Goal: Task Accomplishment & Management: Use online tool/utility

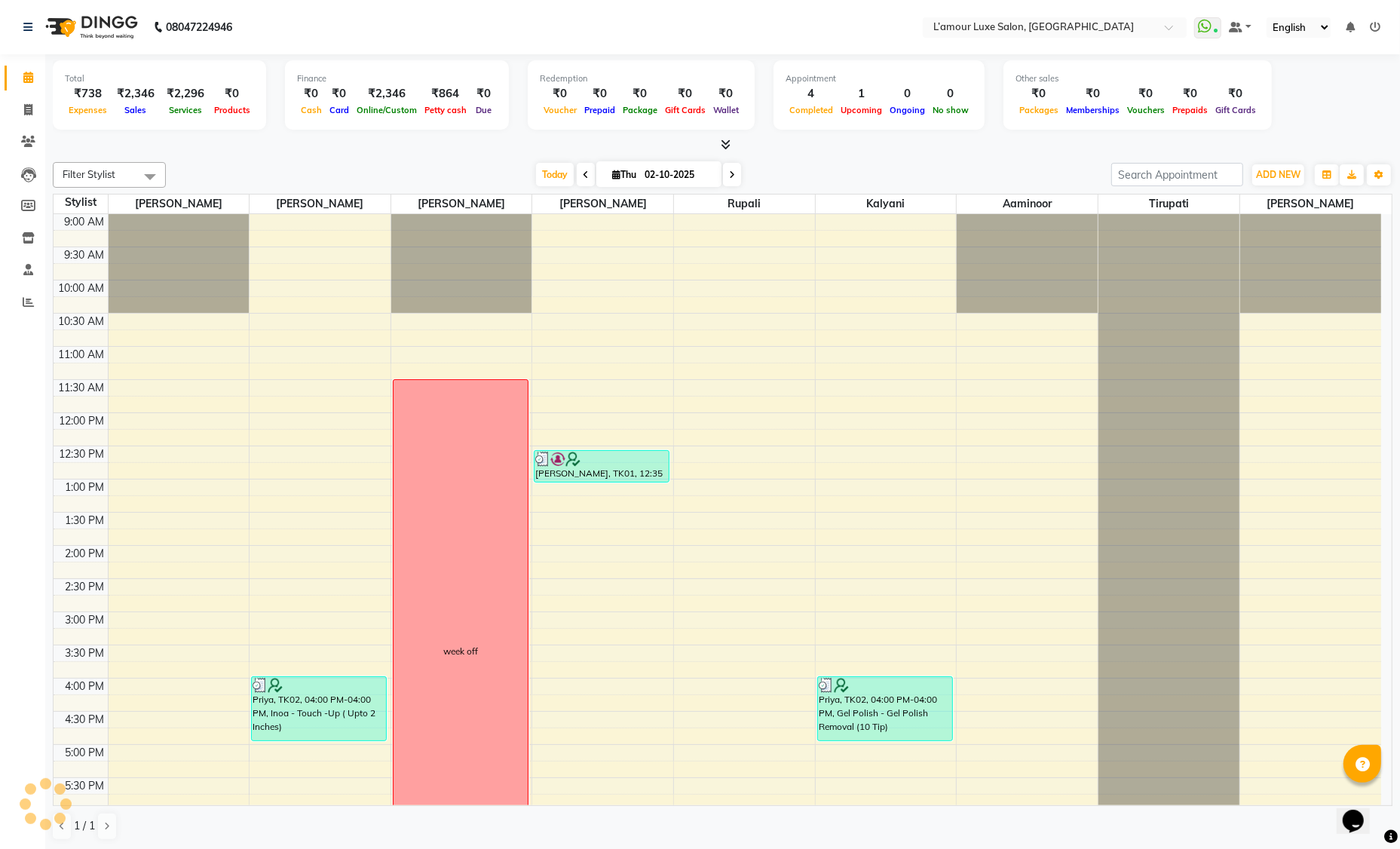
scroll to position [266, 0]
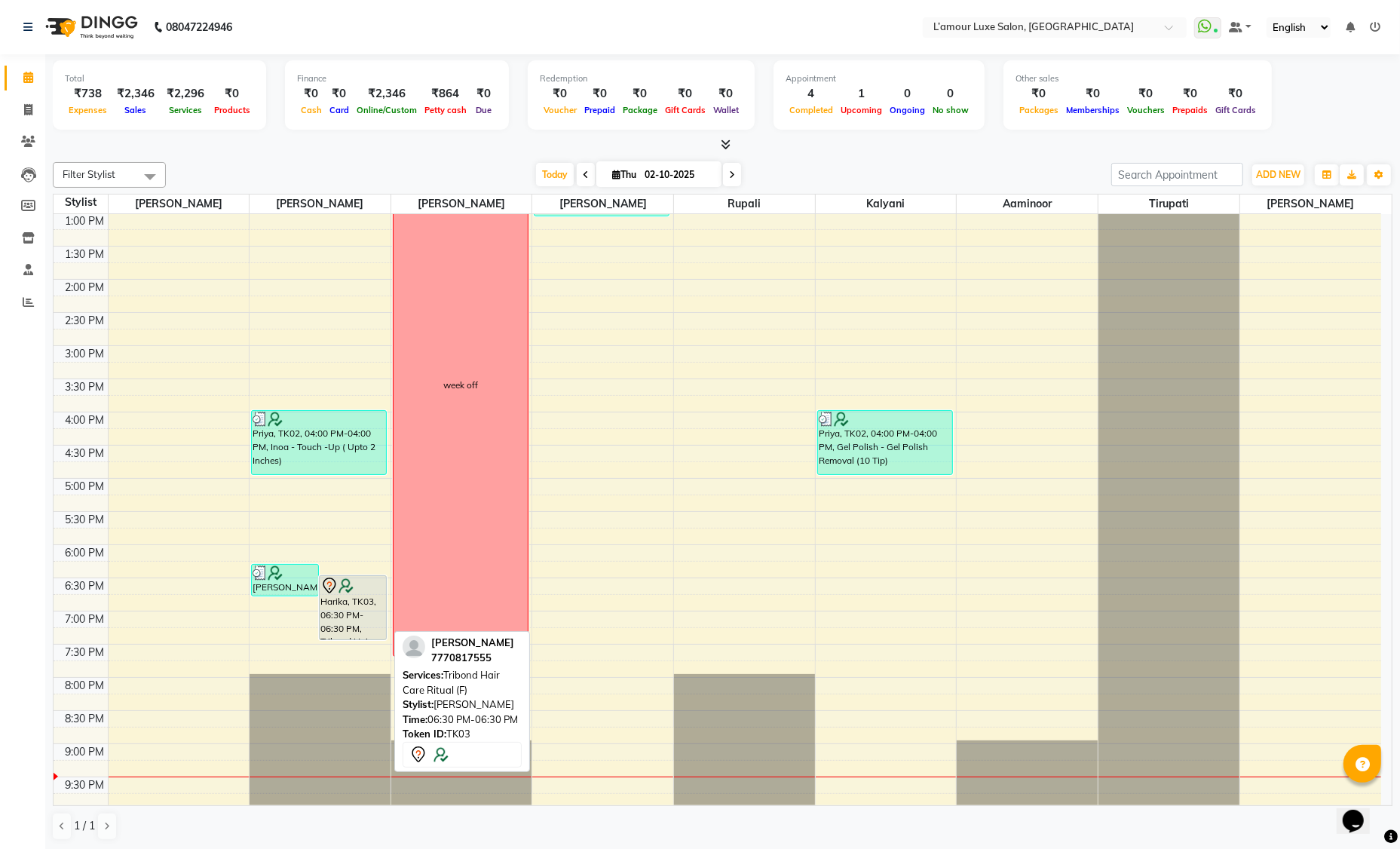
click at [345, 603] on div "Harika, TK03, 06:30 PM-06:30 PM, Tribond Hair Care Ritual (F)" at bounding box center [353, 607] width 66 height 64
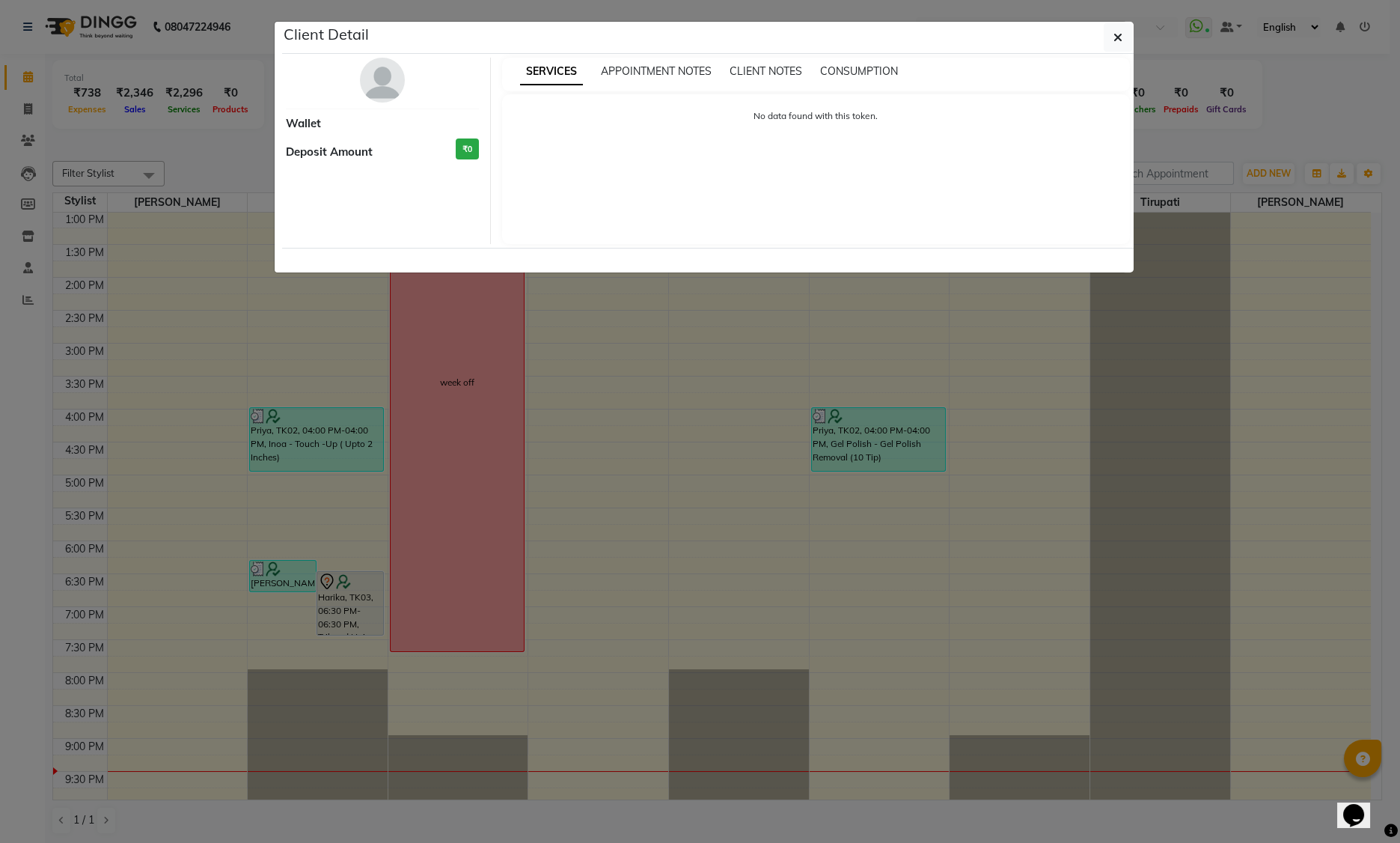
select select "7"
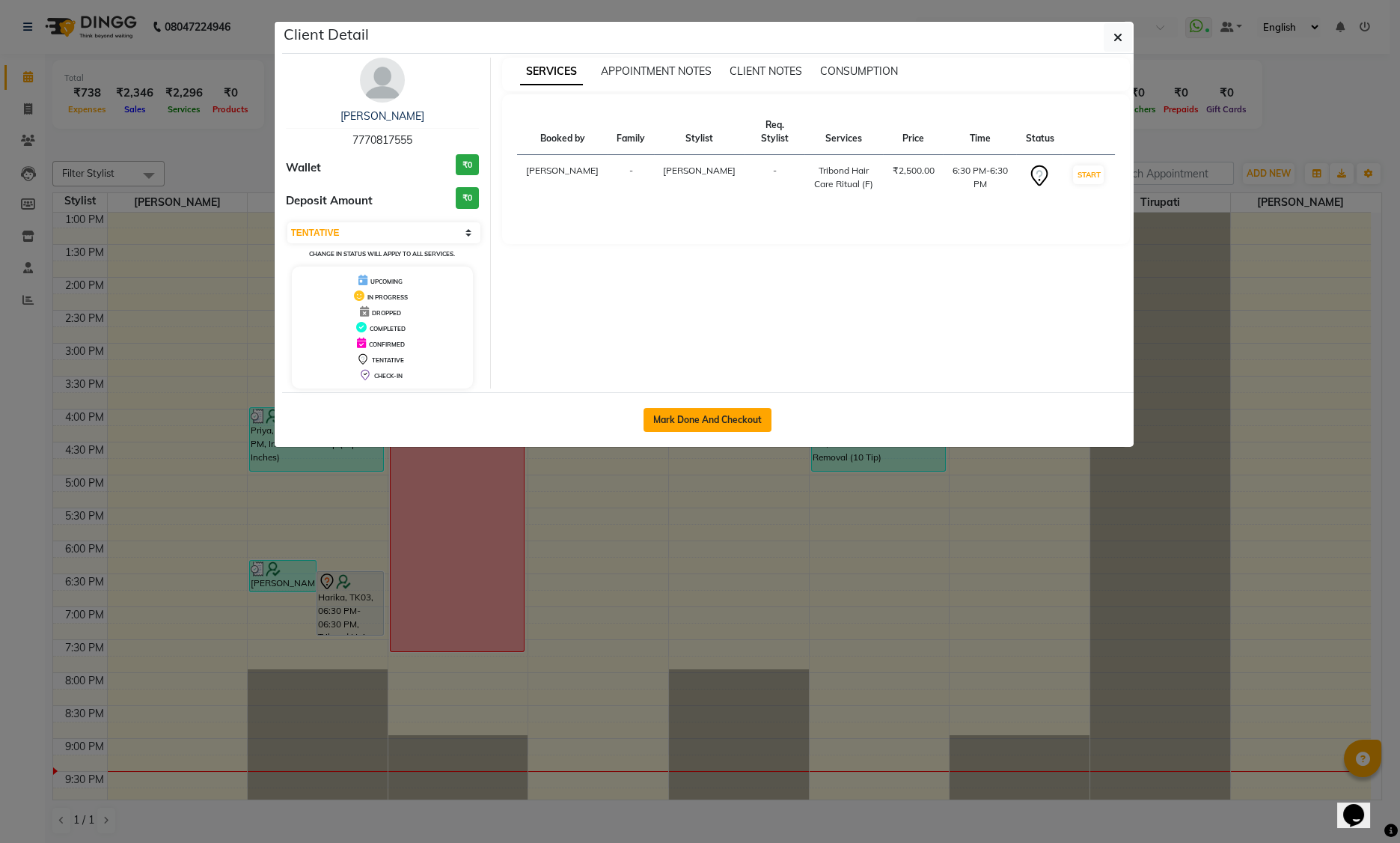
click at [712, 416] on button "Mark Done And Checkout" at bounding box center [708, 420] width 128 height 24
select select "service"
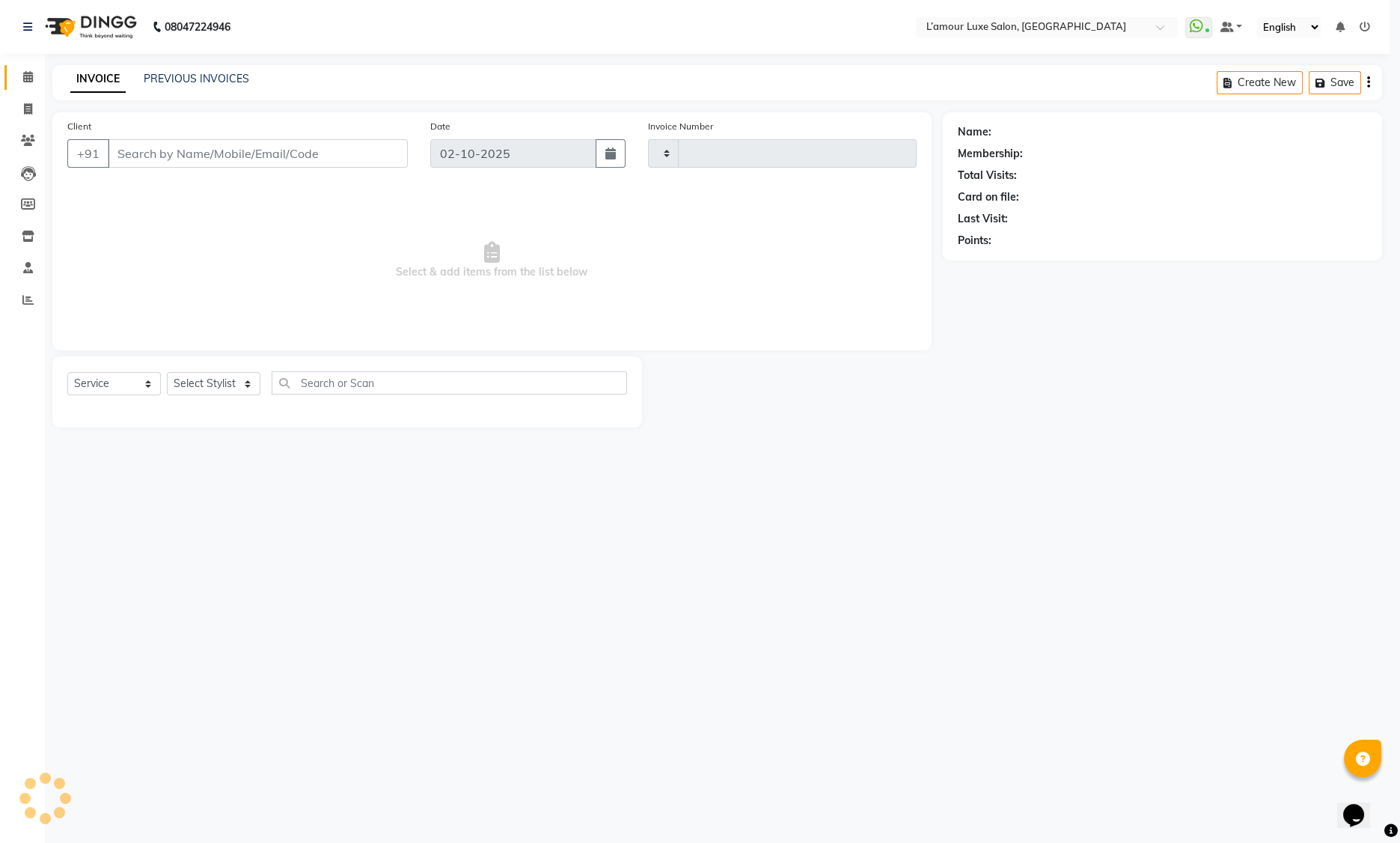
type input "1485"
select select "7325"
type input "7770817555"
select select "63033"
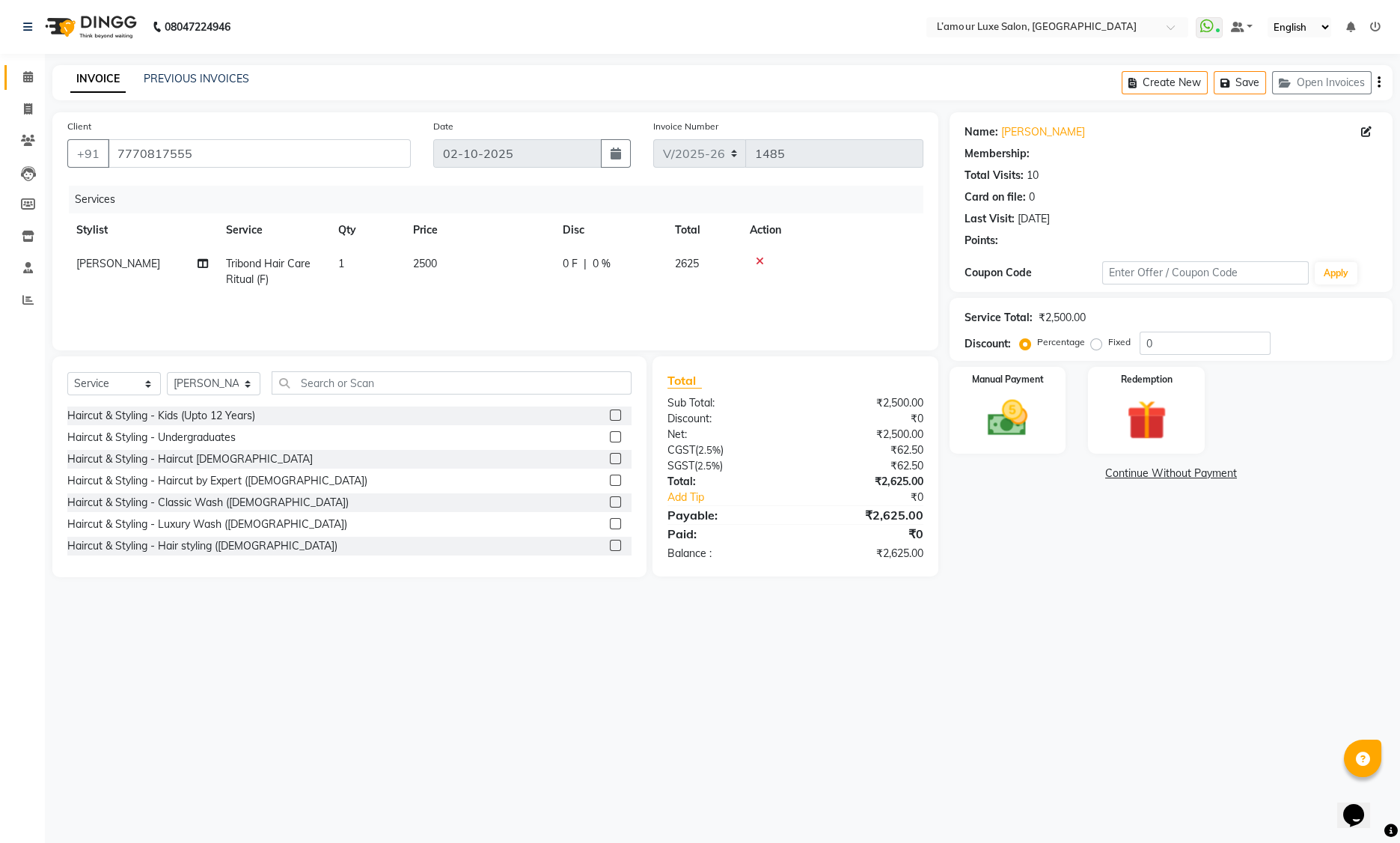
type input "20"
select select "2: Object"
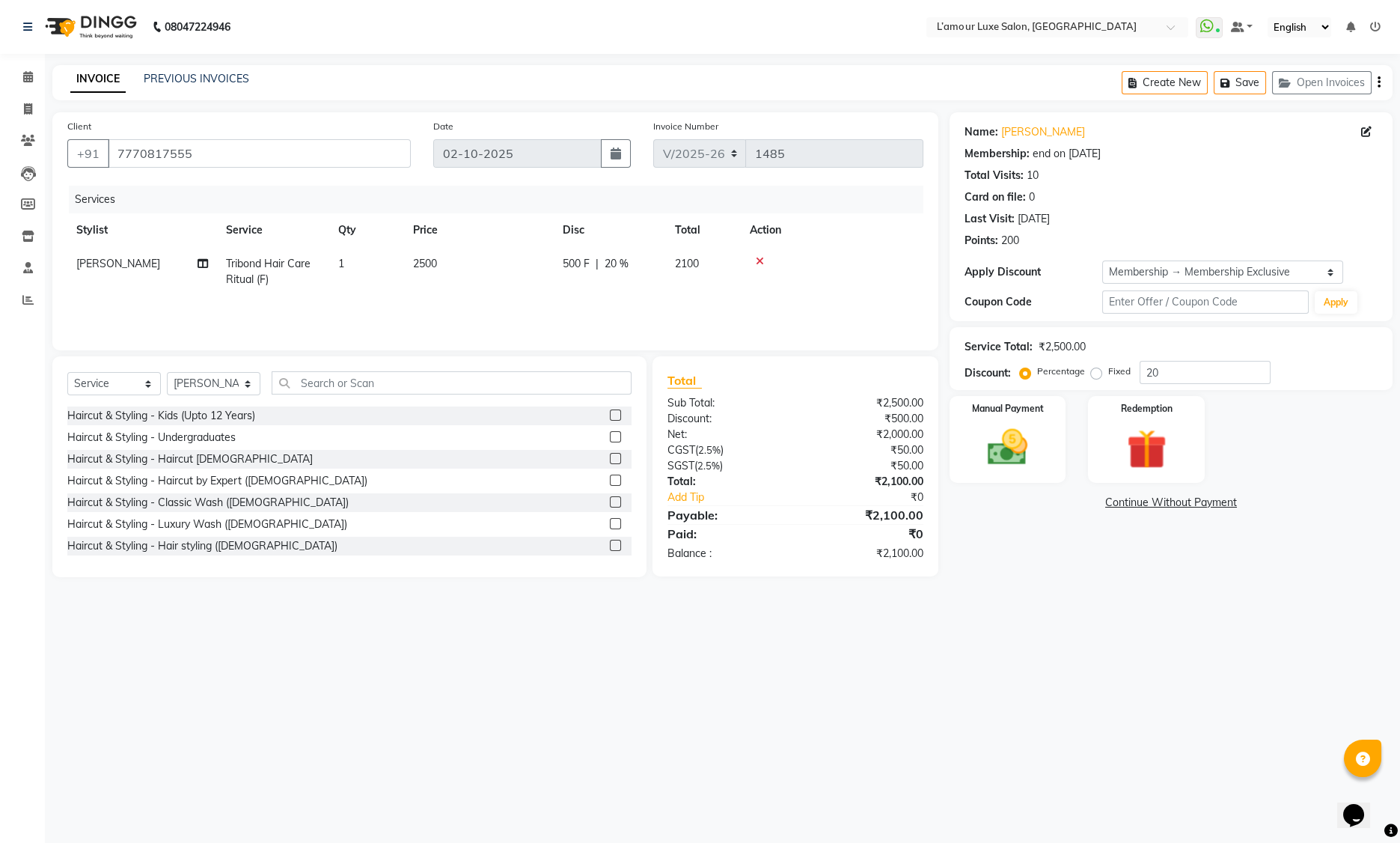
click at [900, 403] on div "₹2,500.00" at bounding box center [864, 403] width 140 height 16
click at [888, 421] on div "₹500.00" at bounding box center [864, 419] width 140 height 16
click at [1144, 452] on img at bounding box center [1147, 449] width 67 height 51
click at [1263, 503] on span "Points" at bounding box center [1261, 505] width 33 height 17
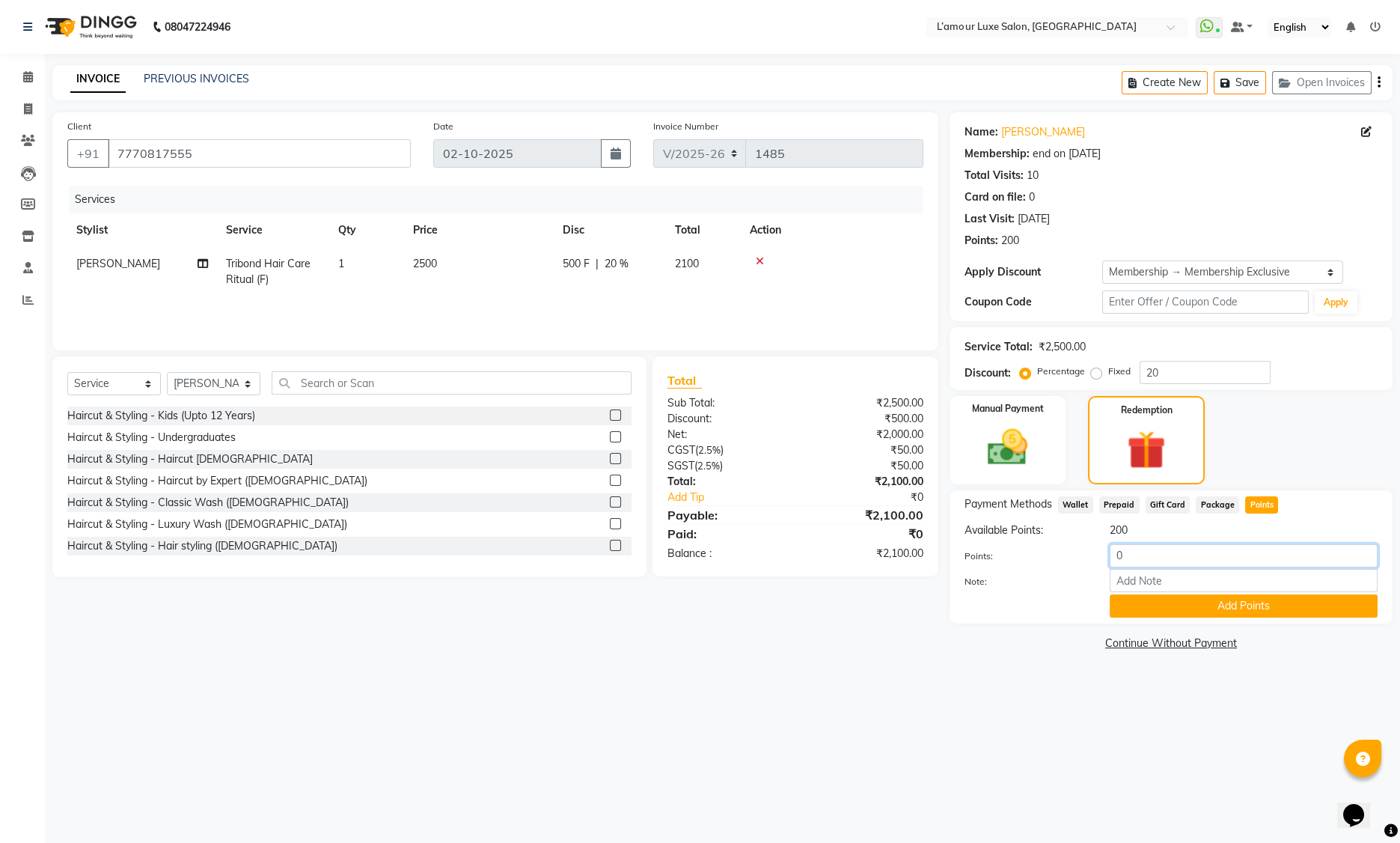
click at [1143, 560] on input "0" at bounding box center [1244, 556] width 268 height 23
type input "200"
click at [1225, 606] on button "Add Points" at bounding box center [1244, 606] width 268 height 23
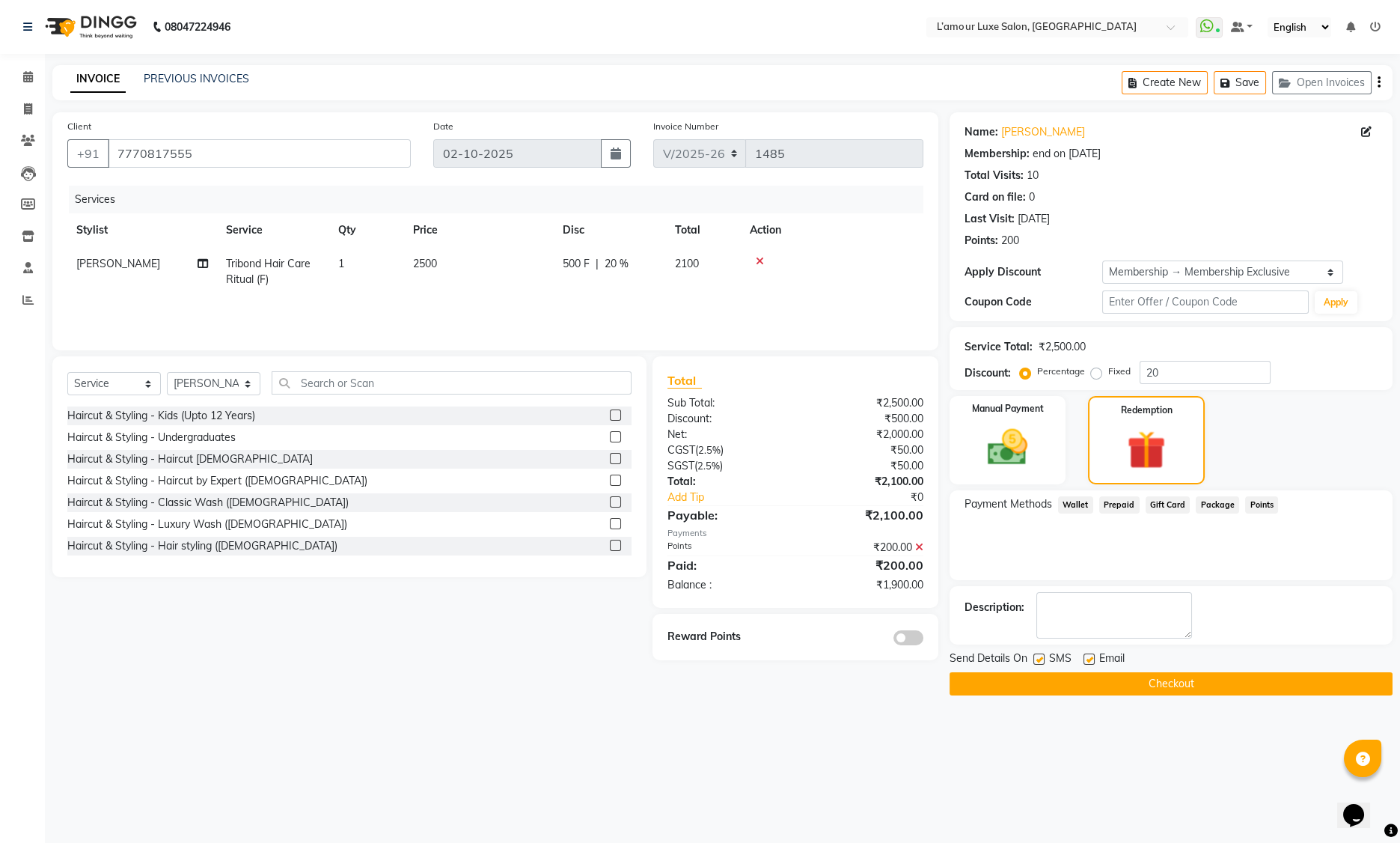
click at [921, 547] on icon at bounding box center [919, 547] width 9 height 10
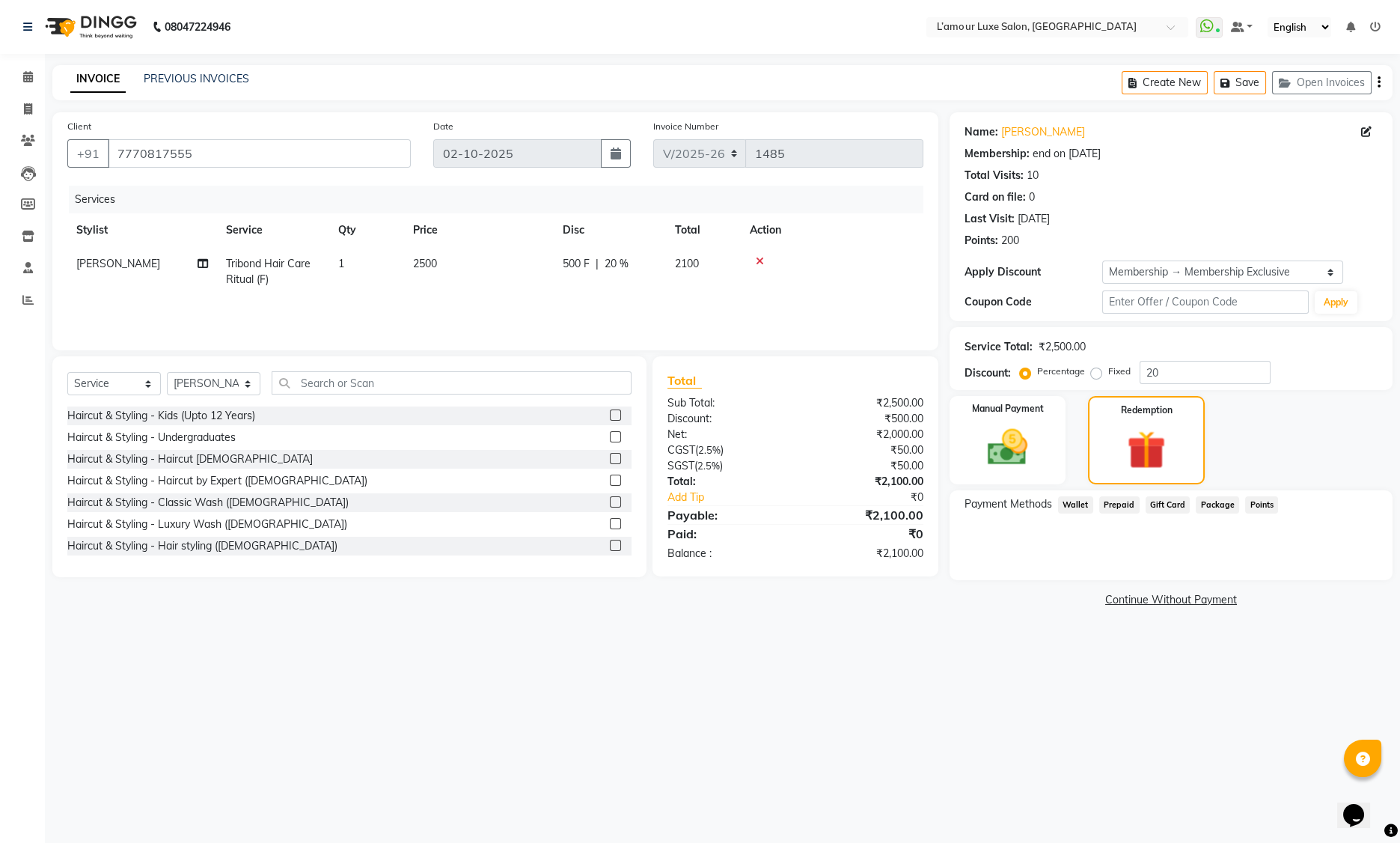
click at [870, 283] on td at bounding box center [832, 271] width 182 height 49
click at [1025, 423] on img at bounding box center [1008, 447] width 67 height 48
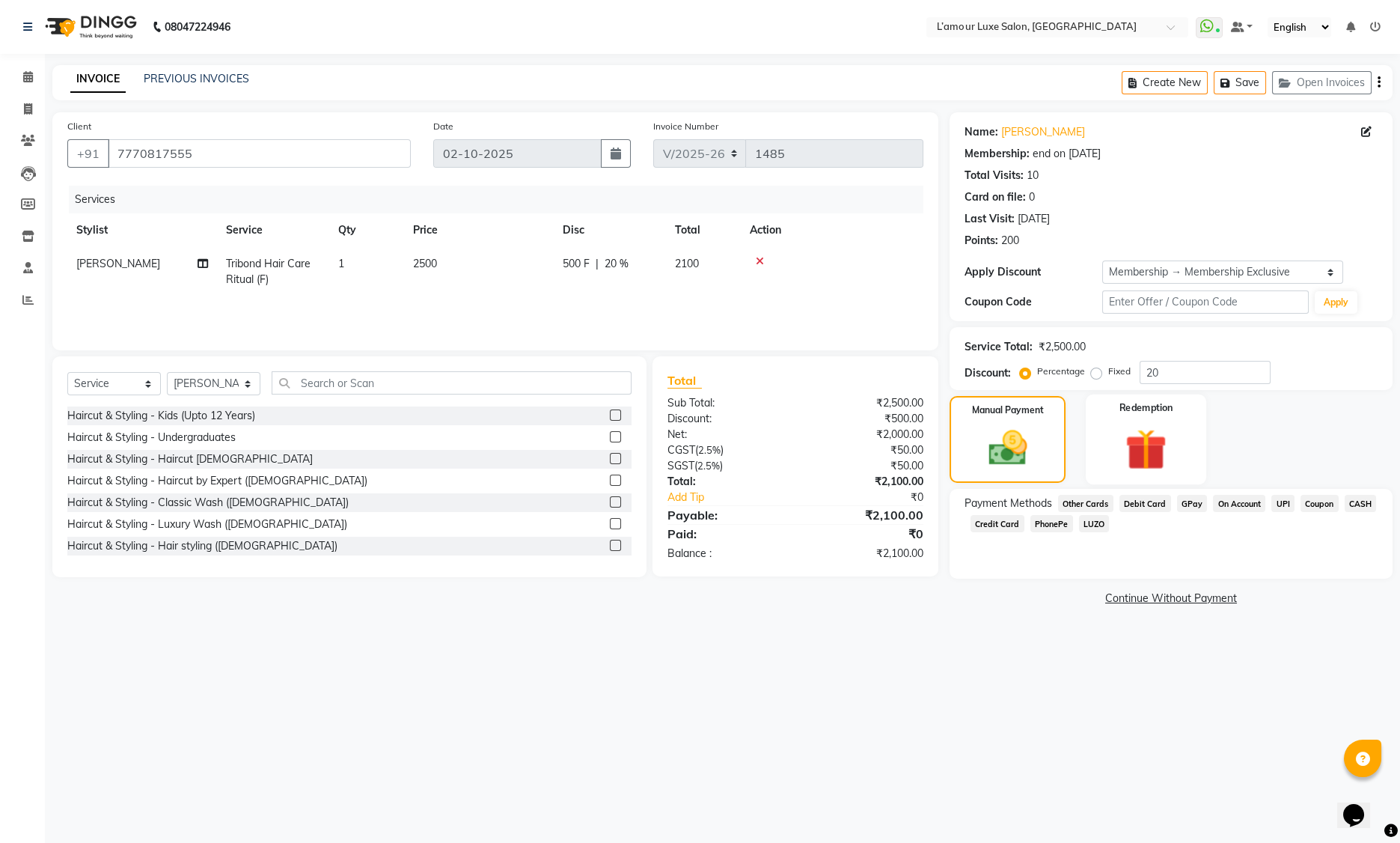
click at [1183, 430] on div "Redemption" at bounding box center [1147, 440] width 122 height 90
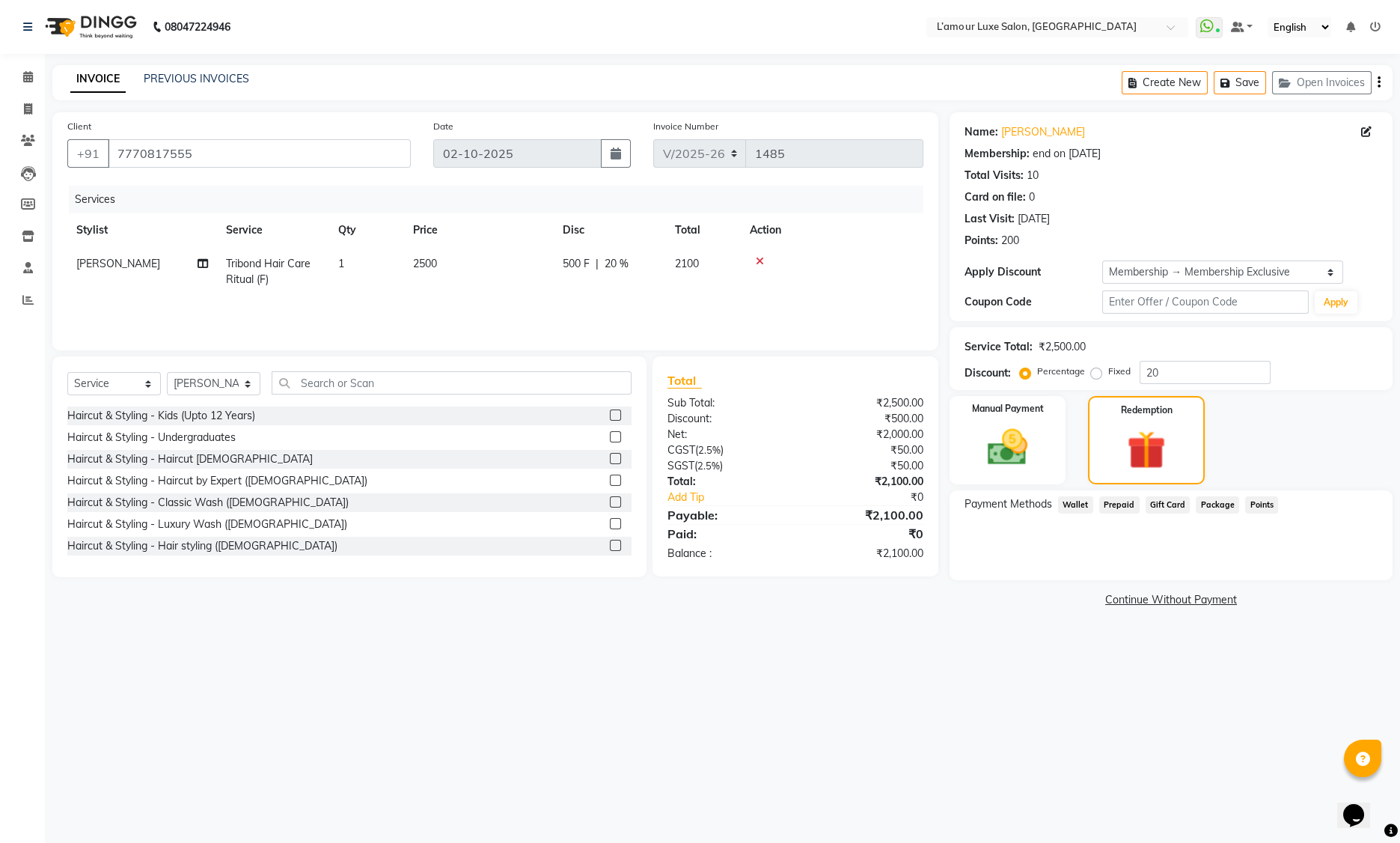
click at [1253, 499] on span "Points" at bounding box center [1261, 505] width 33 height 17
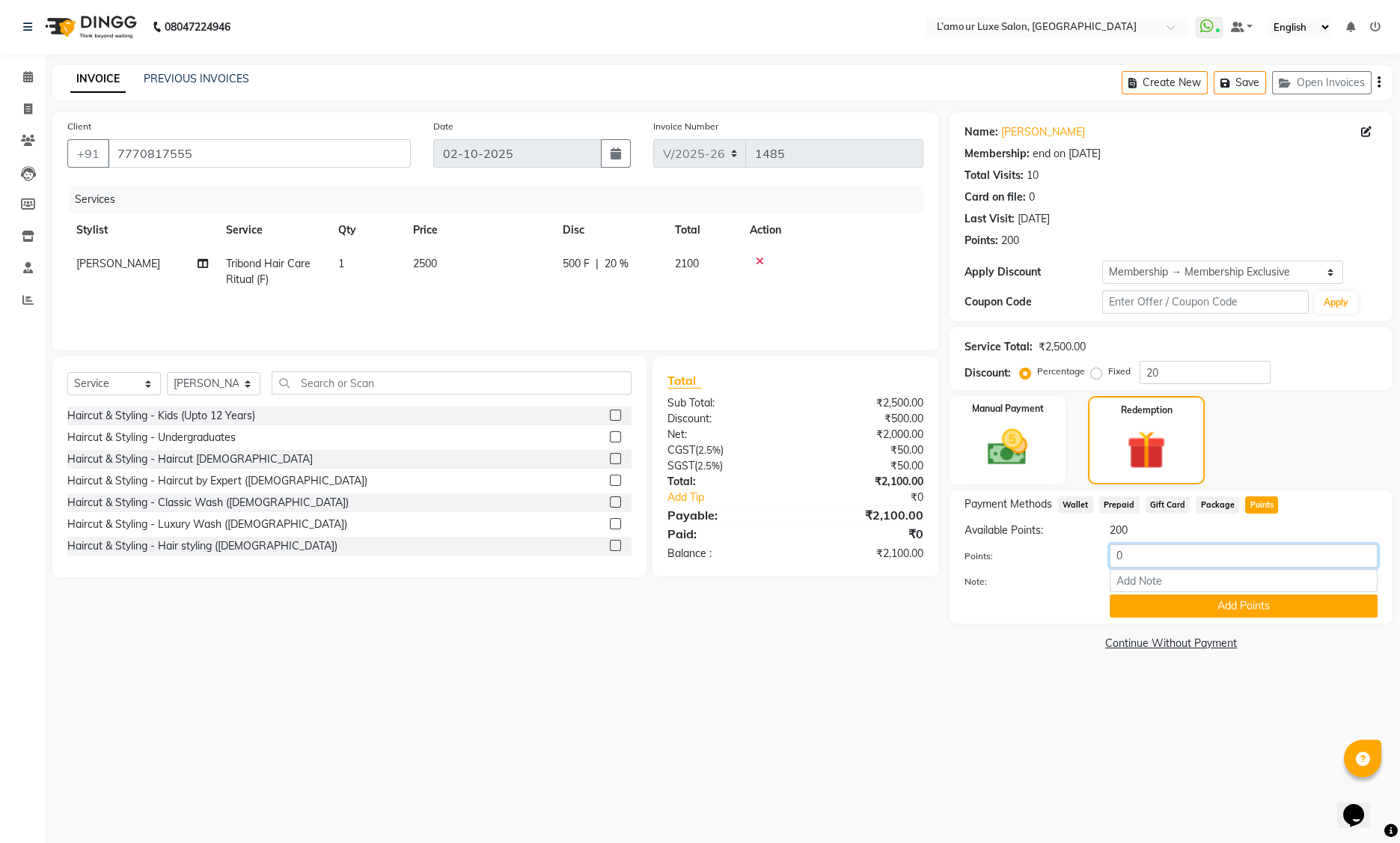
click at [1132, 557] on input "0" at bounding box center [1244, 556] width 268 height 23
type input "200"
click at [1240, 606] on button "Add Points" at bounding box center [1244, 606] width 268 height 23
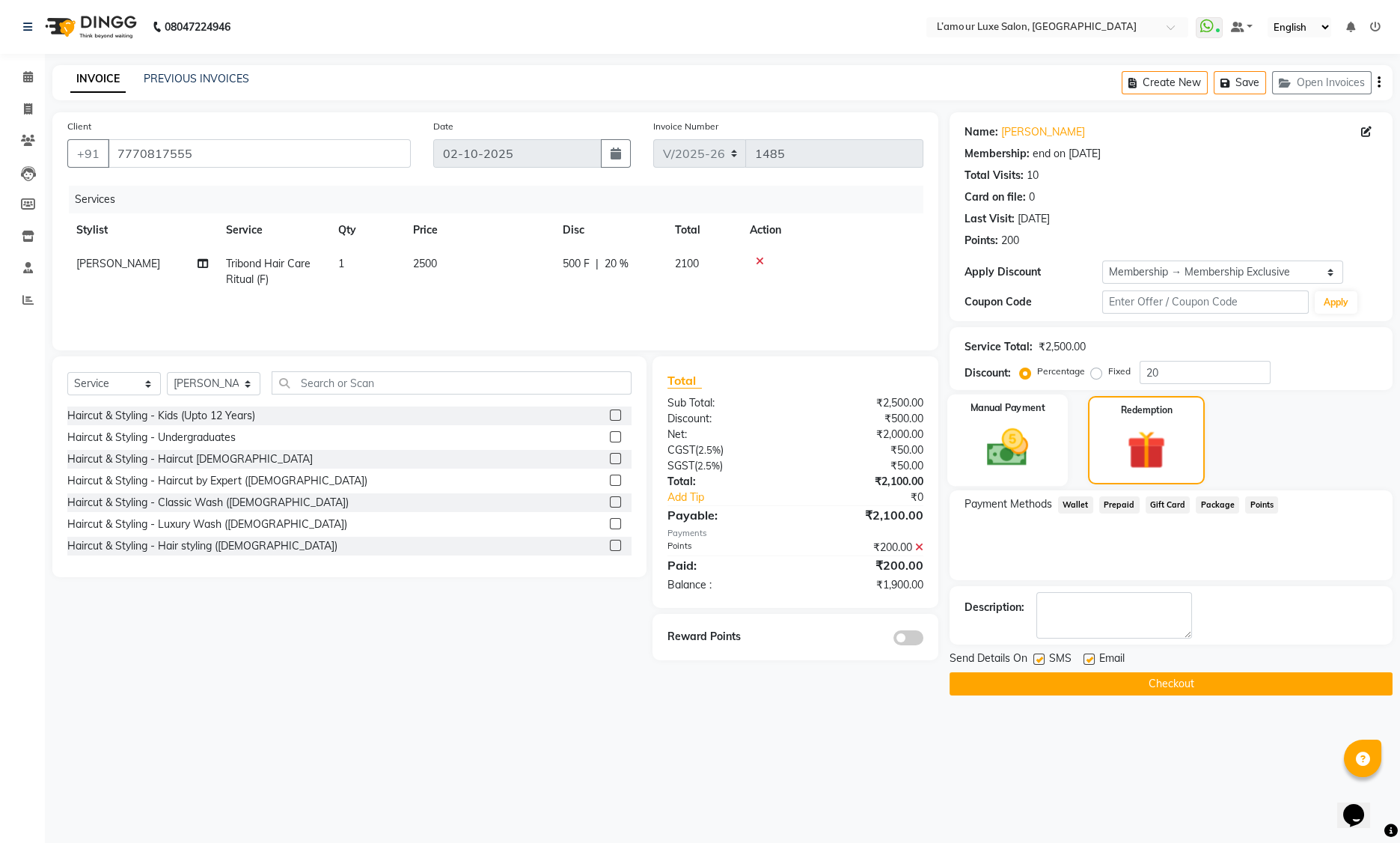
click at [1025, 443] on img at bounding box center [1008, 447] width 67 height 48
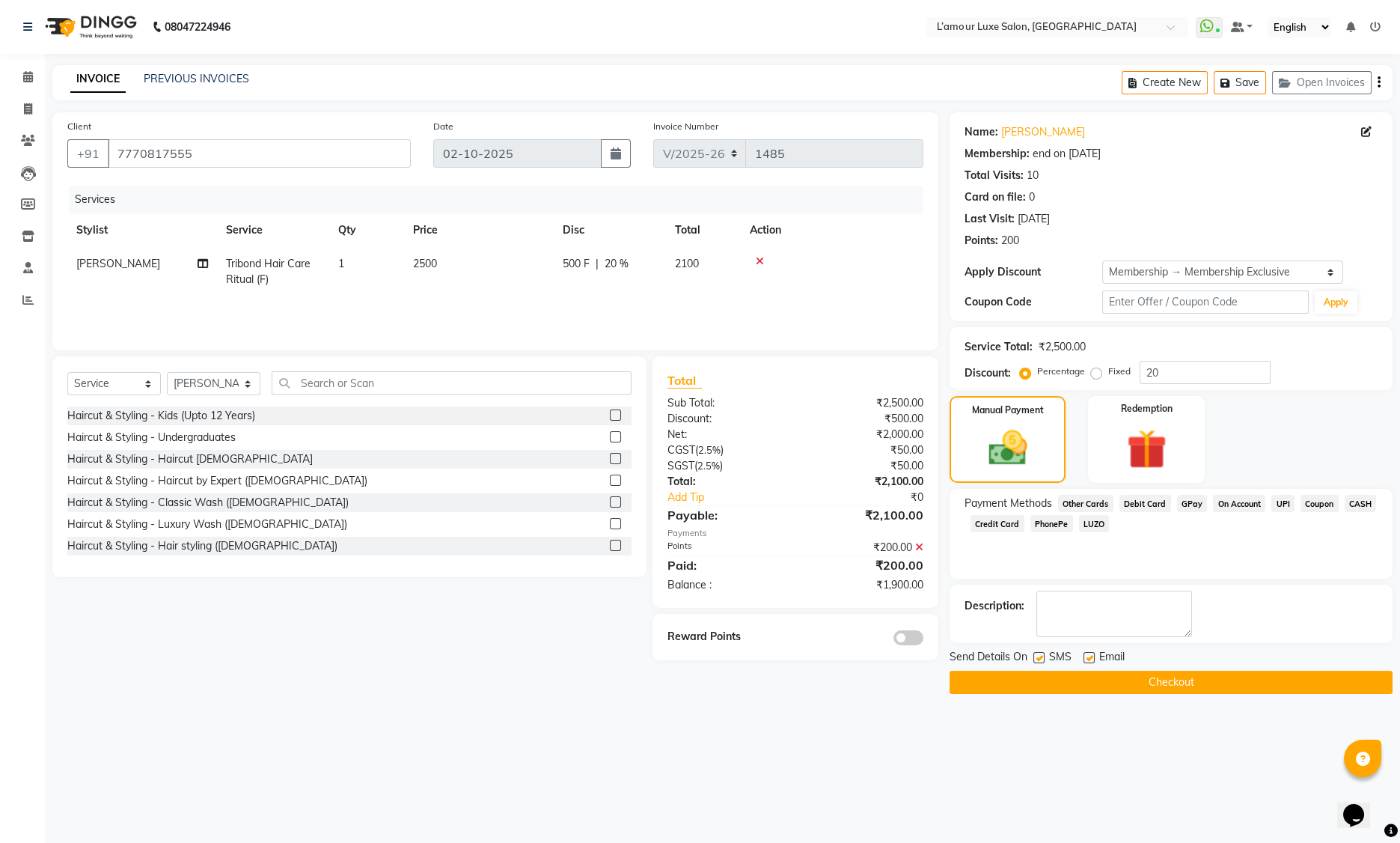
click at [1147, 502] on span "Debit Card" at bounding box center [1145, 504] width 51 height 17
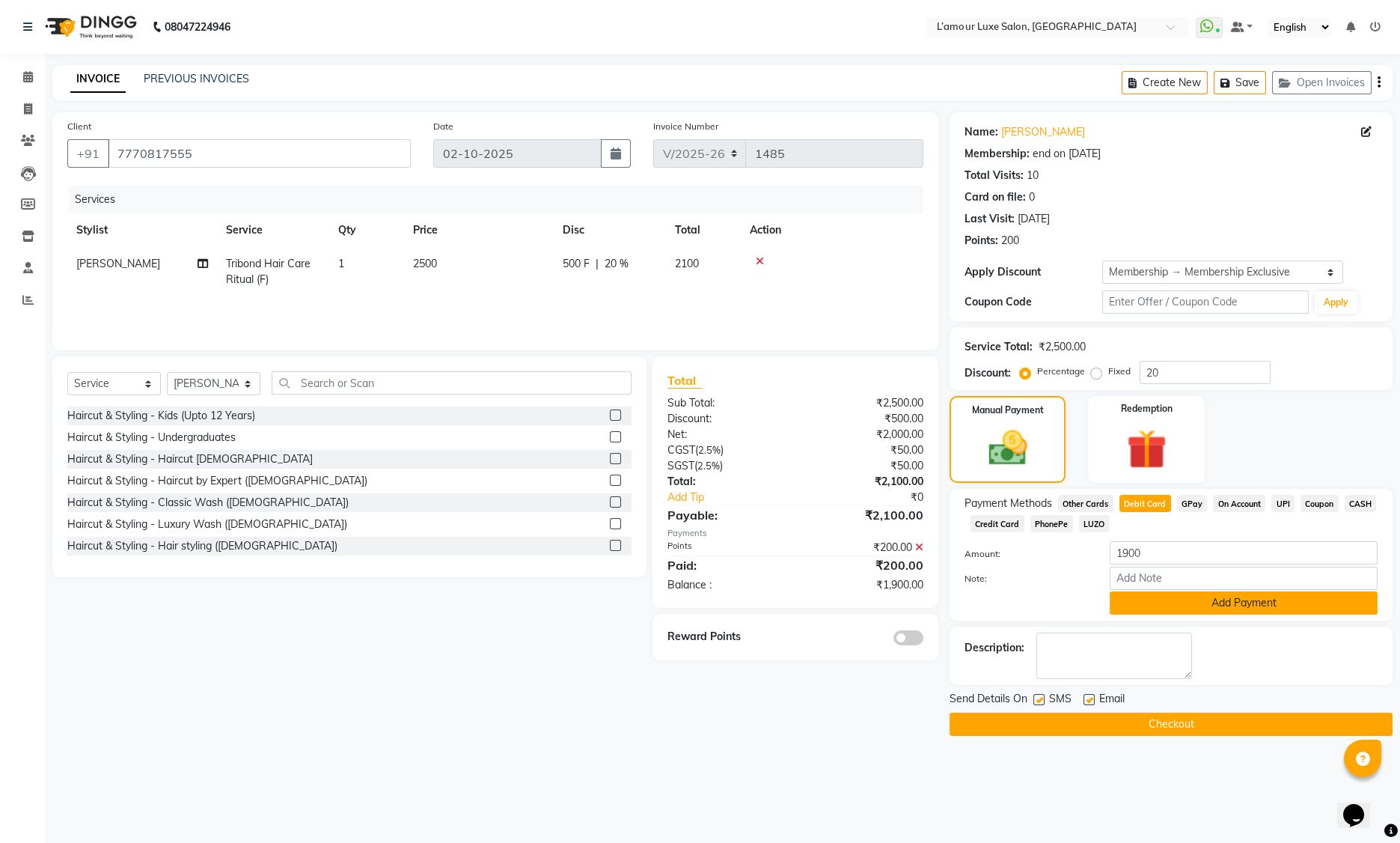
click at [1208, 600] on button "Add Payment" at bounding box center [1244, 603] width 268 height 23
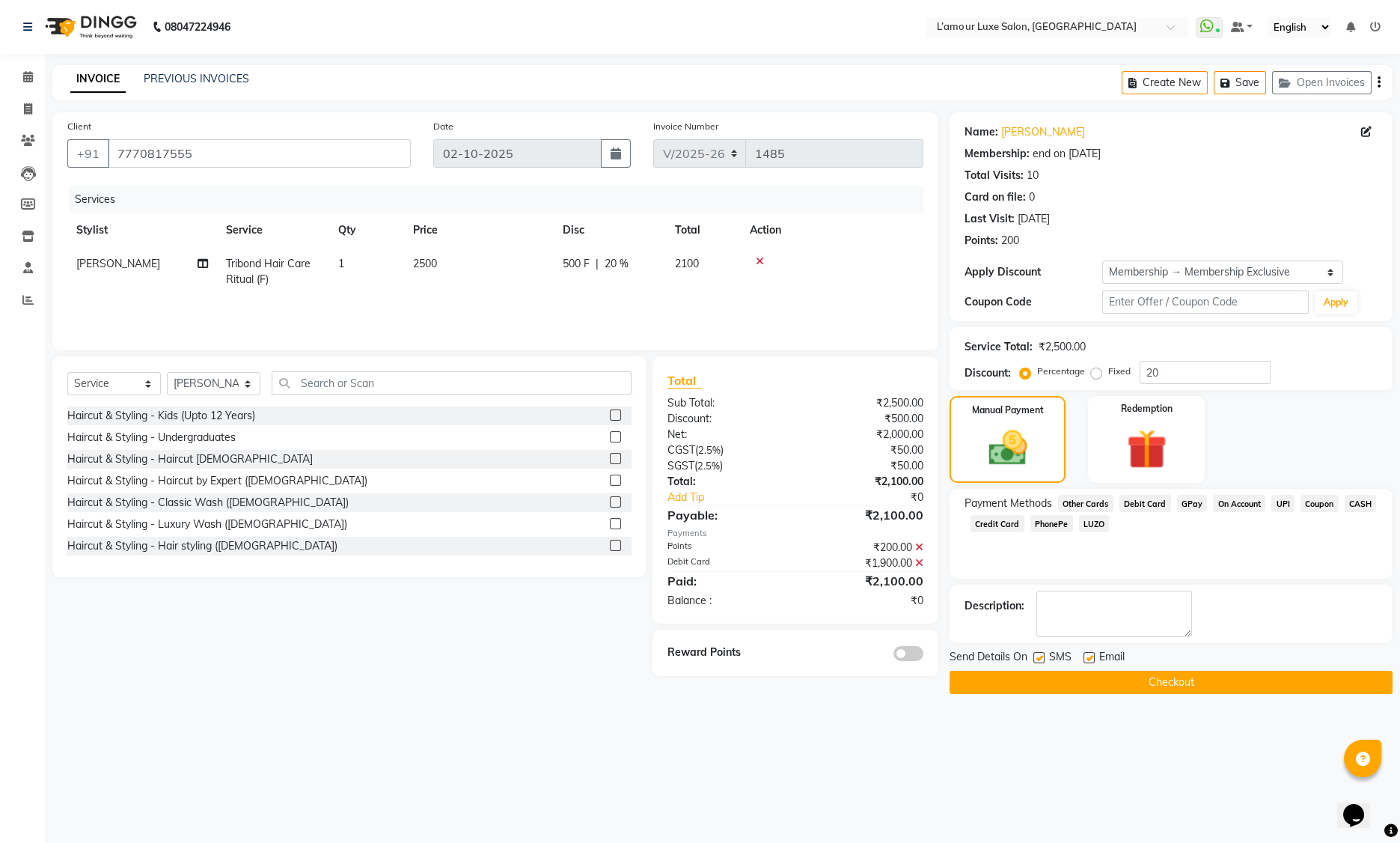
click at [1169, 692] on button "Checkout" at bounding box center [1171, 682] width 443 height 23
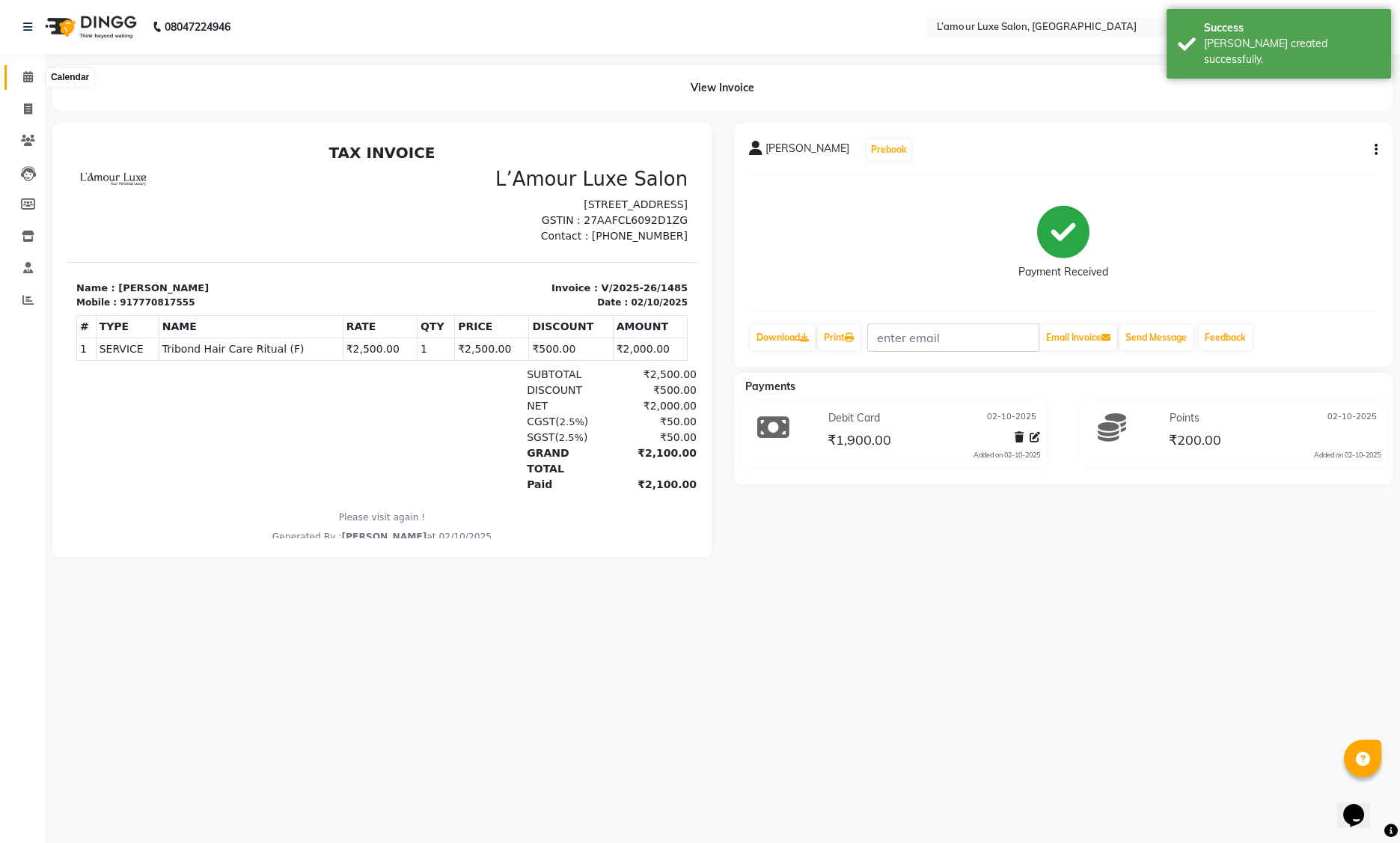
click at [22, 76] on span at bounding box center [28, 77] width 27 height 17
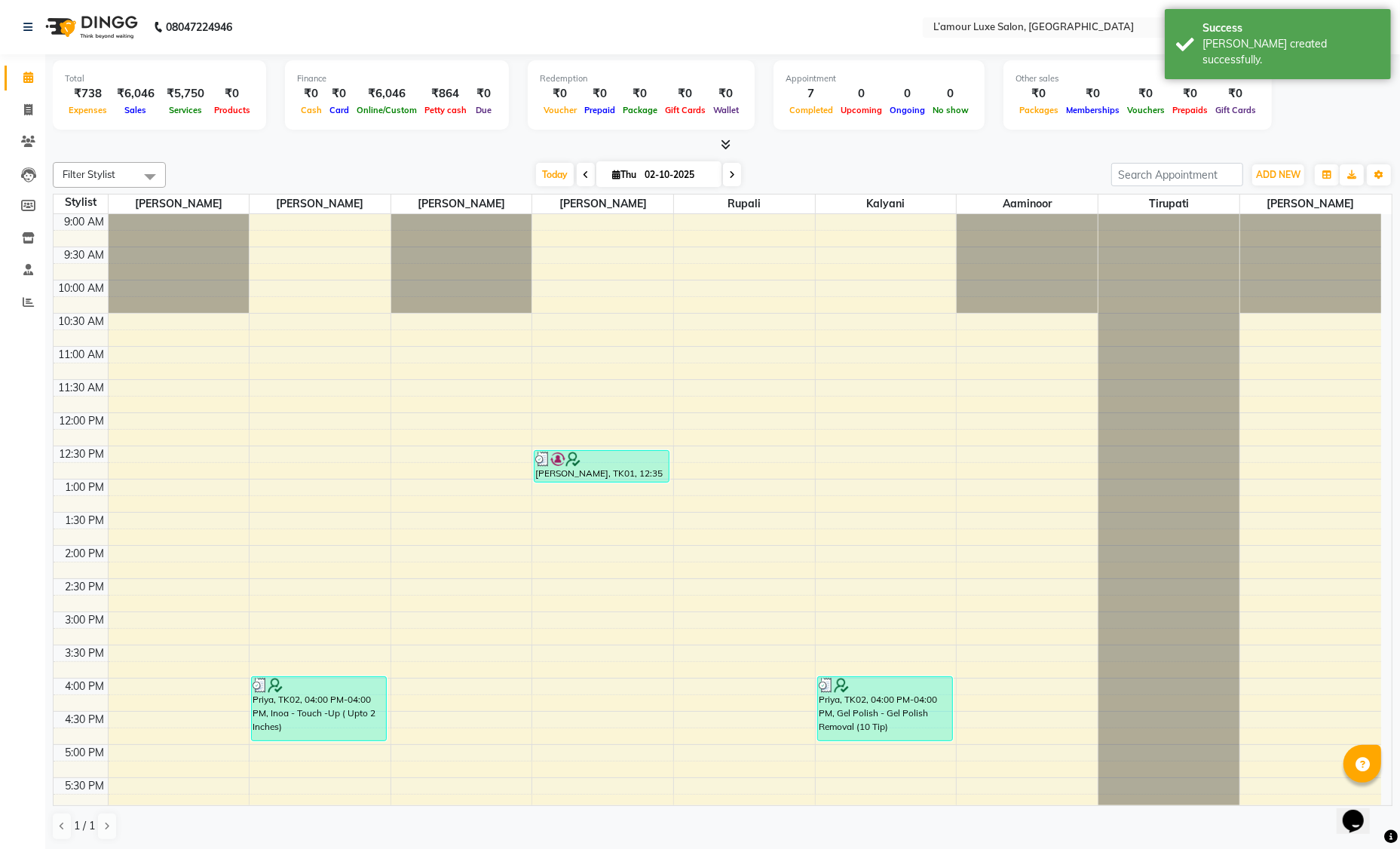
scroll to position [237, 0]
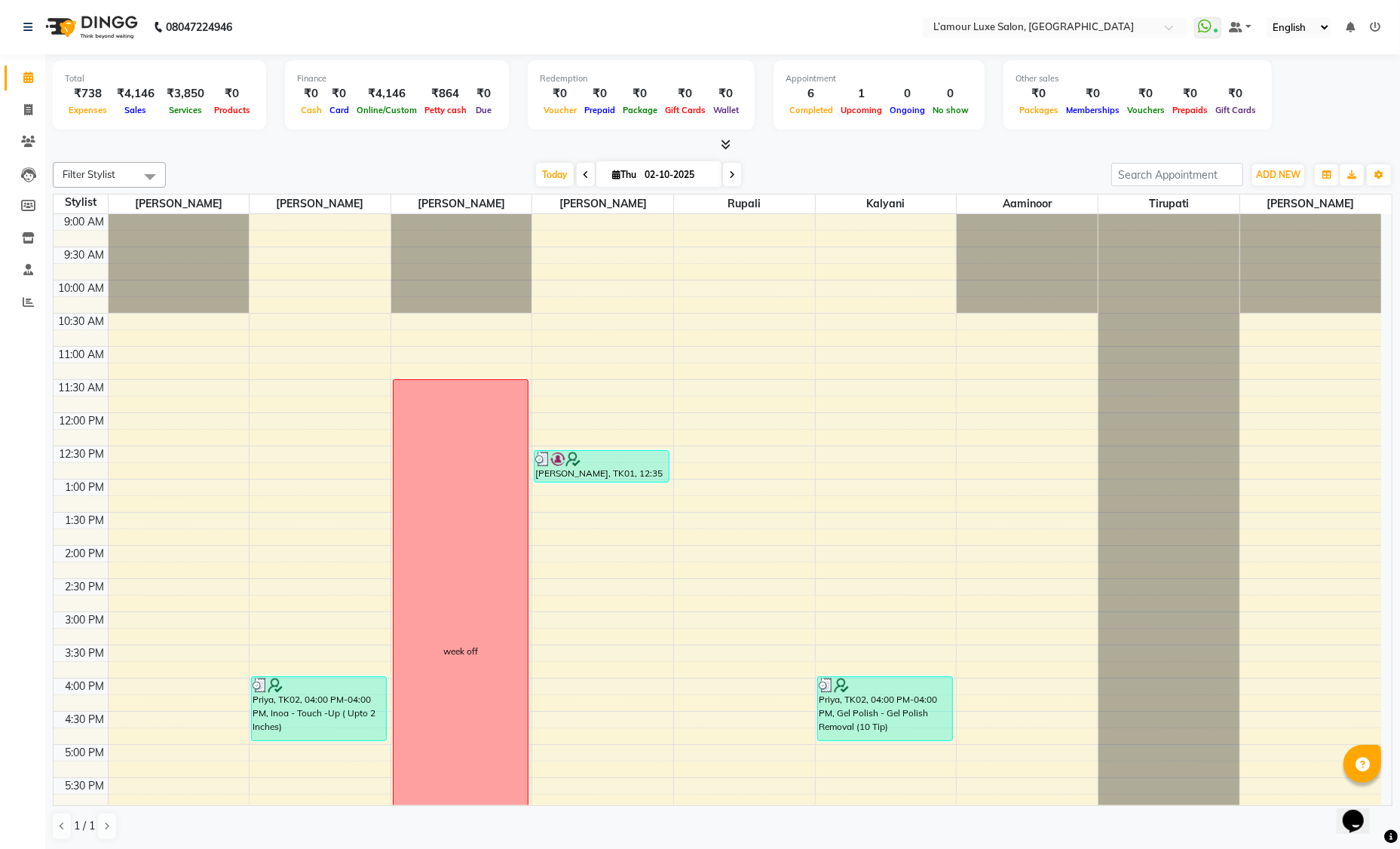
scroll to position [266, 0]
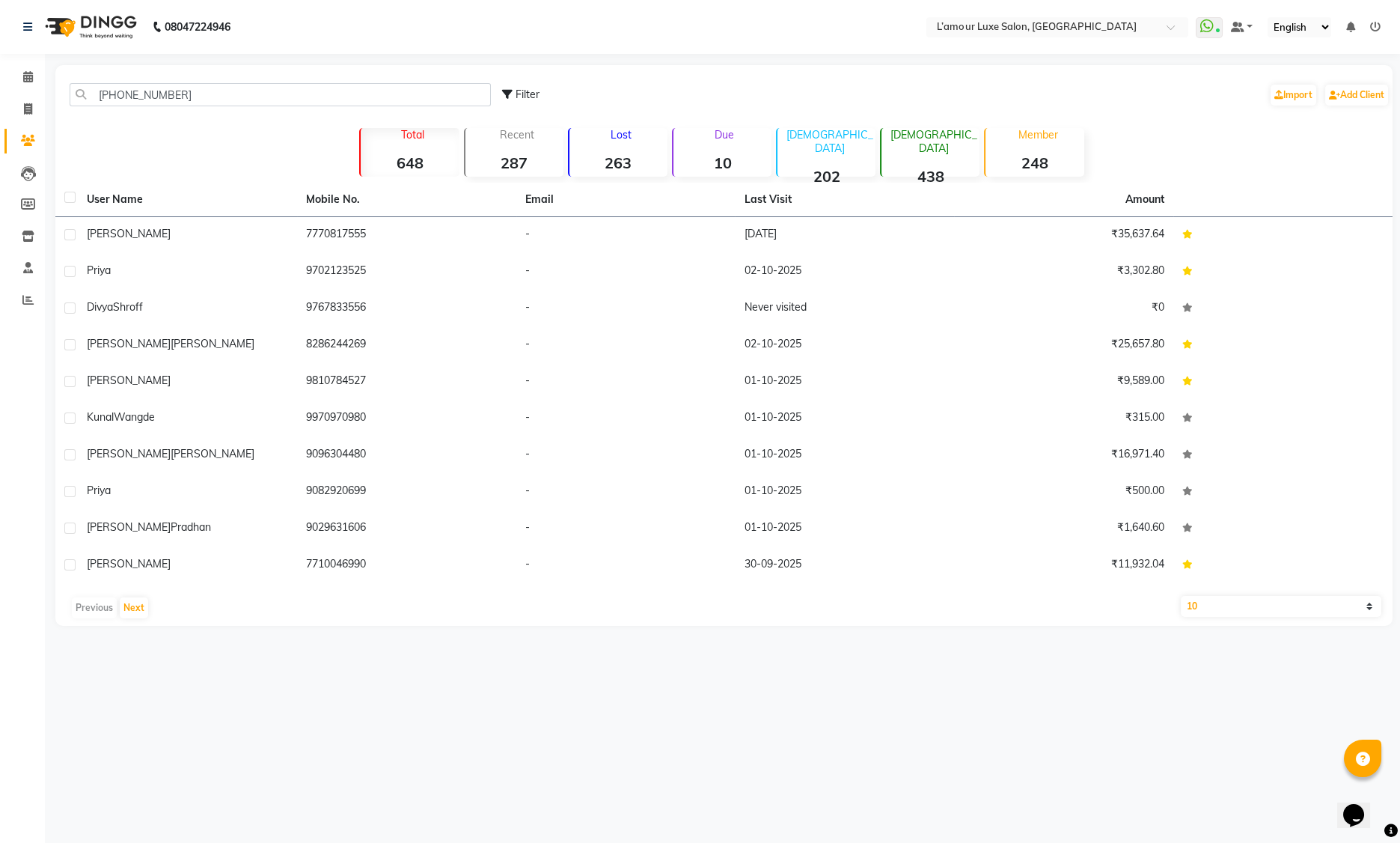
click at [157, 94] on input "‪[PHONE_NUMBER]‬" at bounding box center [280, 95] width 421 height 23
click at [478, 97] on input "8328624515‬" at bounding box center [280, 95] width 421 height 23
click at [480, 94] on input "8328624515‬" at bounding box center [280, 95] width 421 height 23
type input "8328624515‬"
click at [121, 120] on div "8328624515‬ Filter Import Add Client Total 648 Recent 287 Lost 263 Due 10 [DEMO…" at bounding box center [724, 345] width 1338 height 561
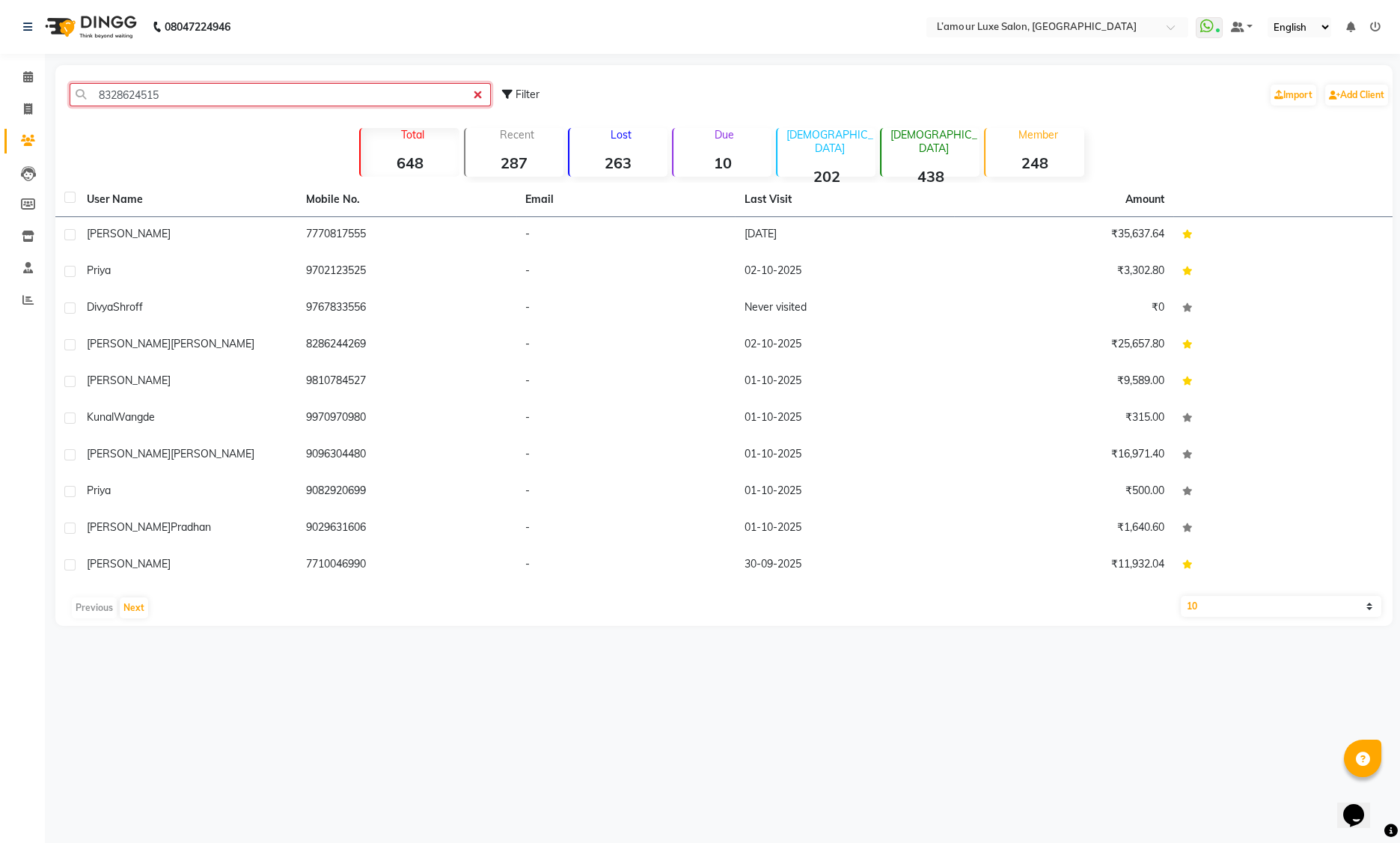
click at [475, 95] on input "8328624515‬" at bounding box center [280, 95] width 421 height 23
click at [33, 71] on span at bounding box center [28, 77] width 27 height 17
